Goal: Information Seeking & Learning: Check status

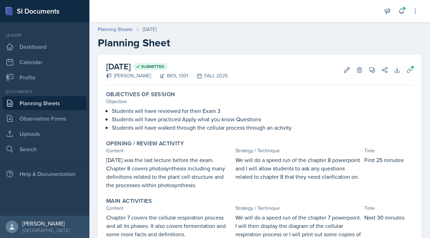
scroll to position [144, 0]
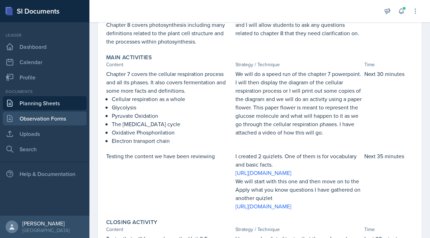
click at [27, 124] on link "Observation Forms" at bounding box center [45, 119] width 84 height 14
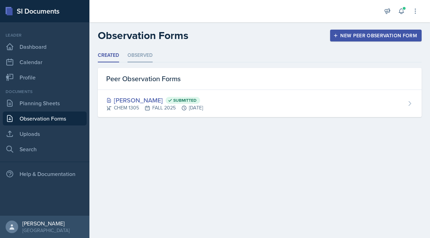
click at [139, 55] on li "Observed" at bounding box center [139, 56] width 25 height 14
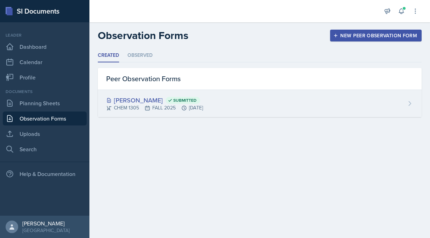
click at [203, 103] on div "[PERSON_NAME] Submitted" at bounding box center [154, 100] width 97 height 9
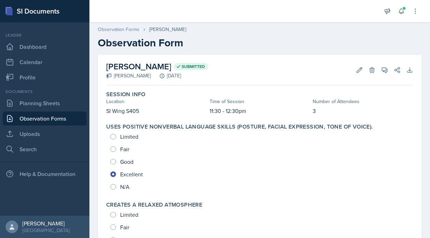
click at [130, 32] on link "Observation Forms" at bounding box center [119, 29] width 42 height 7
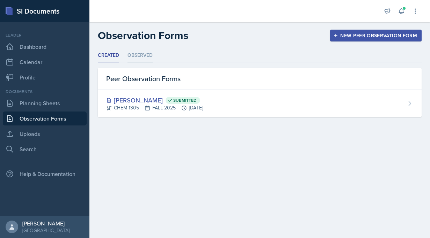
click at [146, 55] on li "Observed" at bounding box center [139, 56] width 25 height 14
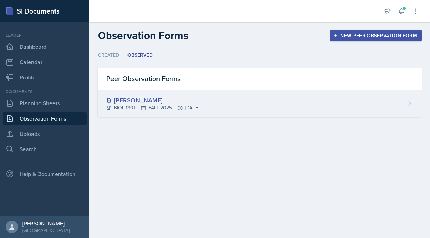
click at [146, 96] on div "[PERSON_NAME]" at bounding box center [152, 100] width 93 height 9
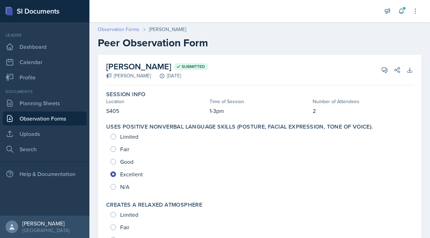
click at [124, 29] on link "Observation Forms" at bounding box center [119, 29] width 42 height 7
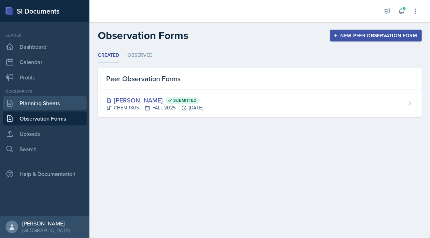
click at [52, 106] on link "Planning Sheets" at bounding box center [45, 103] width 84 height 14
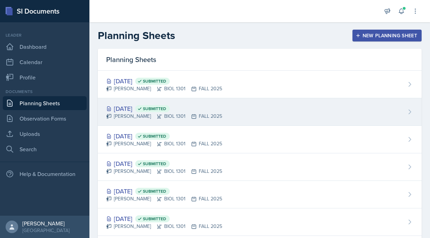
click at [209, 112] on div "[DATE] Submitted" at bounding box center [164, 108] width 116 height 9
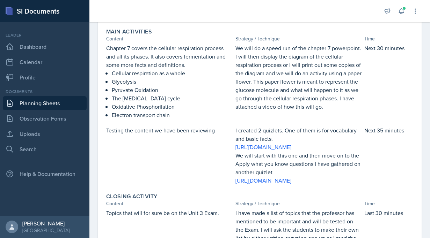
scroll to position [151, 0]
